Goal: Participate in discussion: Engage in conversation with other users on a specific topic

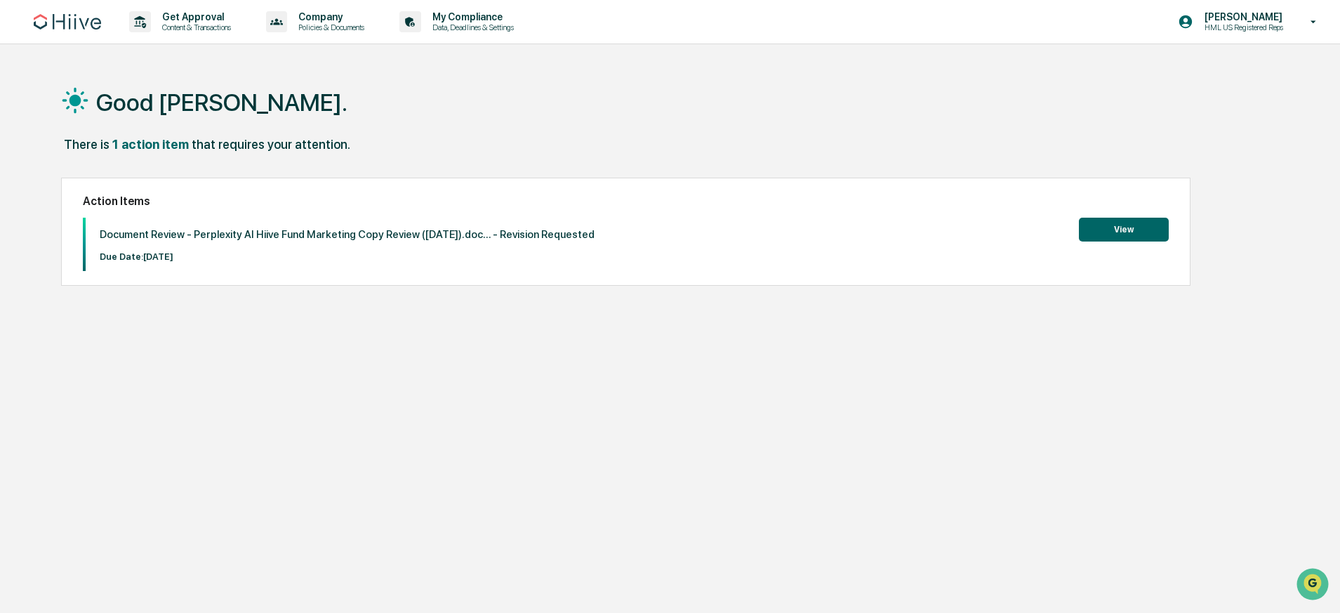
click at [1141, 232] on button "View" at bounding box center [1124, 230] width 90 height 24
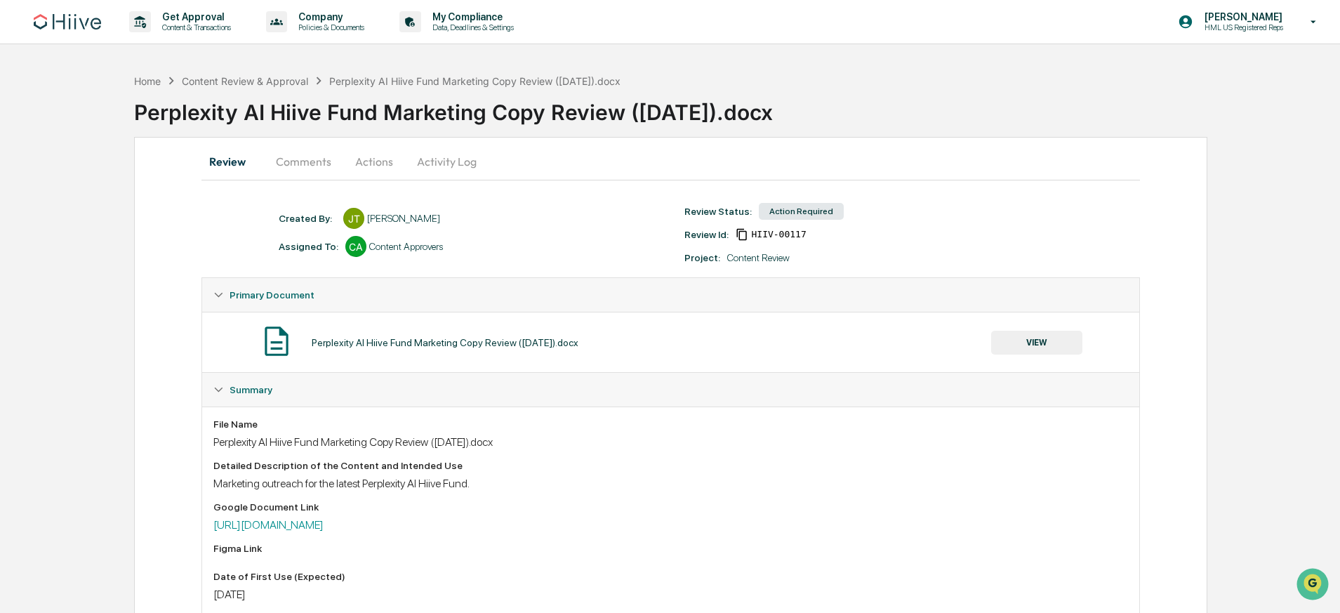
click at [314, 165] on button "Comments" at bounding box center [304, 162] width 78 height 34
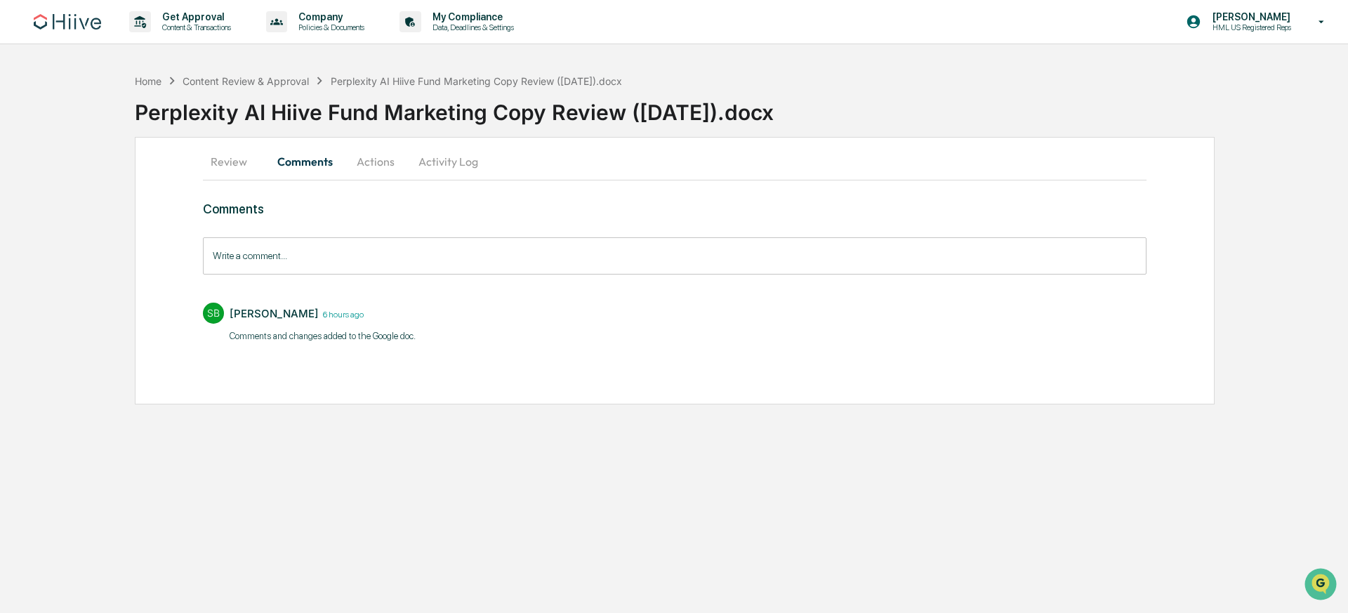
click at [282, 254] on div "Write a comment... Write a comment..." at bounding box center [674, 255] width 943 height 37
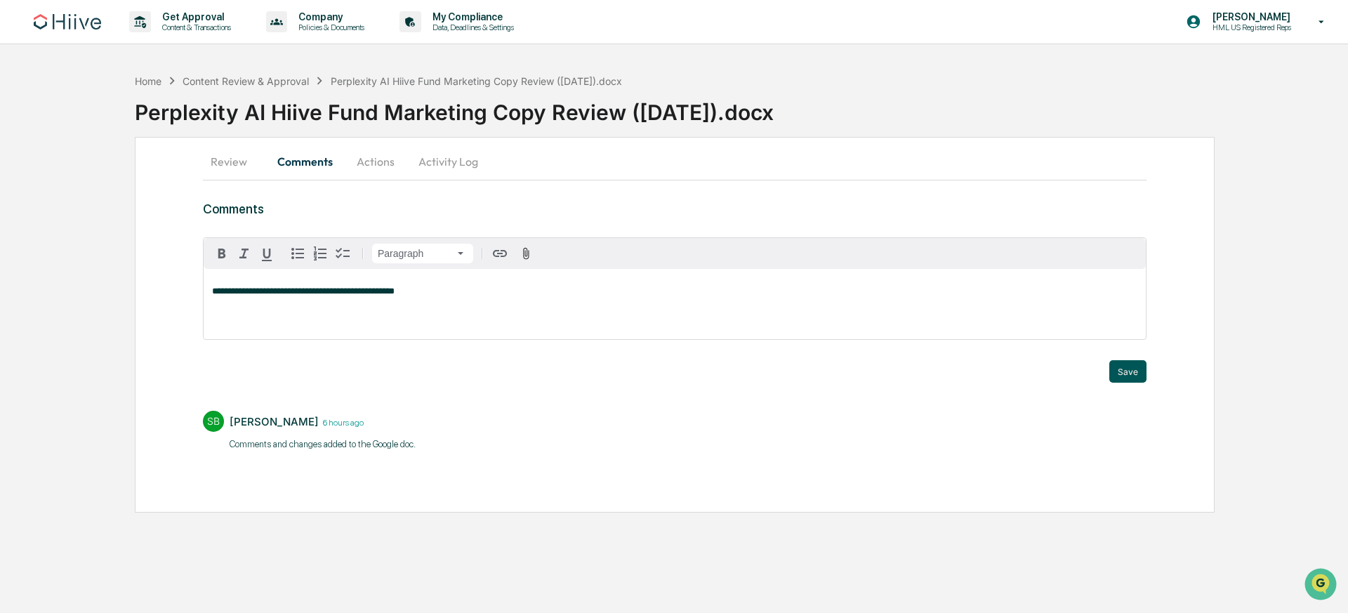
click at [1141, 378] on button "Save" at bounding box center [1127, 371] width 37 height 22
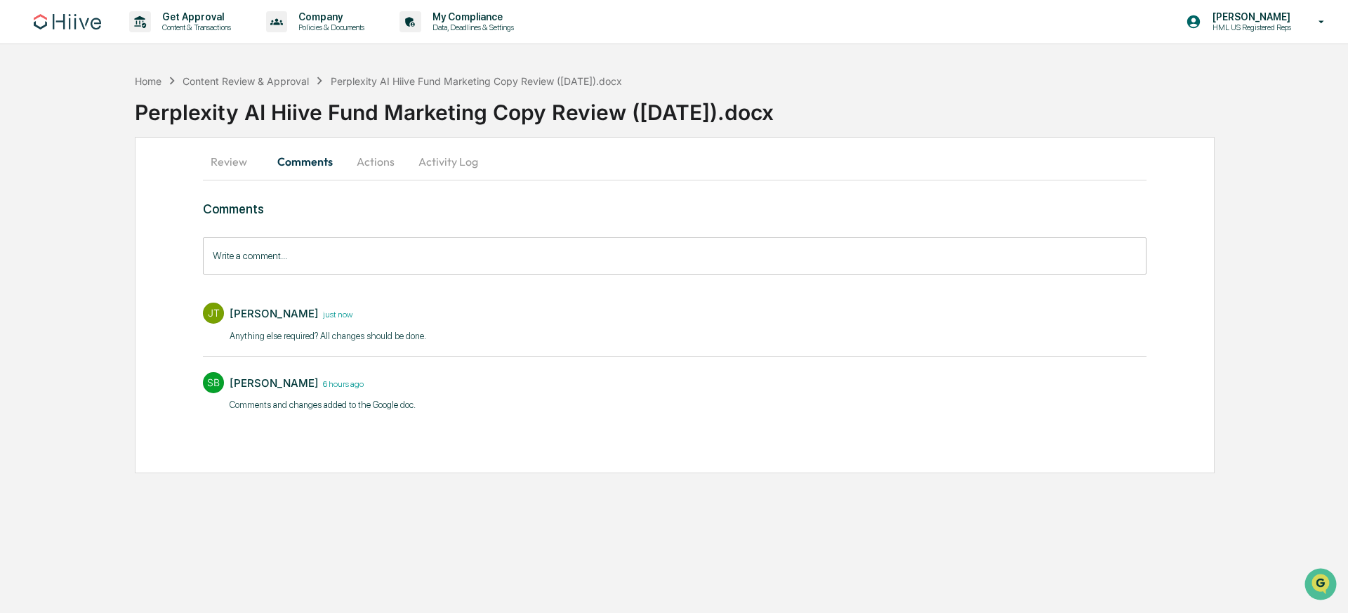
click at [1223, 274] on div "Home Content Review & Approval Perplexity AI Hiive Fund Marketing Copy Review (…" at bounding box center [674, 270] width 1348 height 406
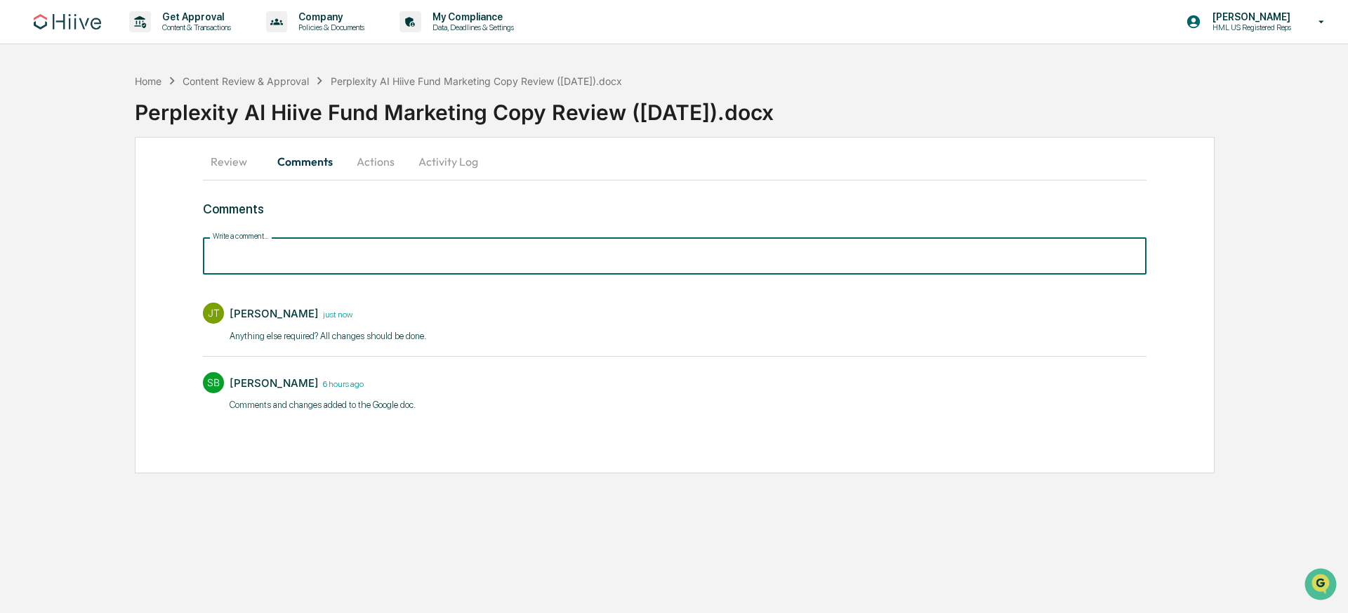
click at [336, 269] on input "Write a comment..." at bounding box center [674, 255] width 943 height 37
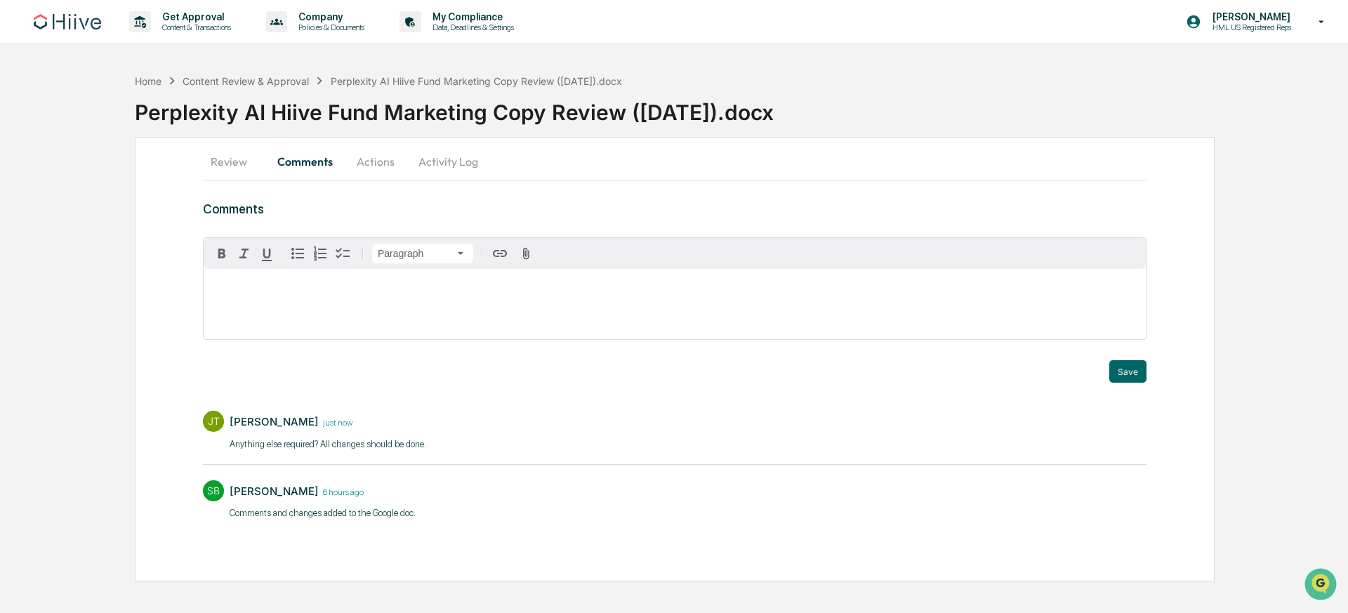
click at [1012, 187] on div "Review Comments Actions Activity Log Comments Paragraph Trigger Save [PERSON_NA…" at bounding box center [675, 359] width 1080 height 444
